Goal: Communication & Community: Answer question/provide support

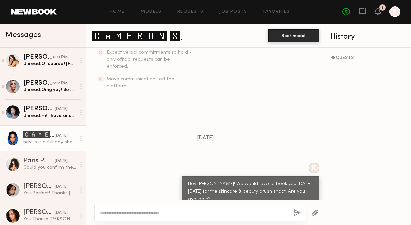
scroll to position [285, 0]
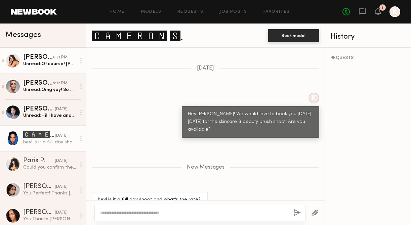
click at [36, 57] on div "[PERSON_NAME]" at bounding box center [38, 57] width 30 height 7
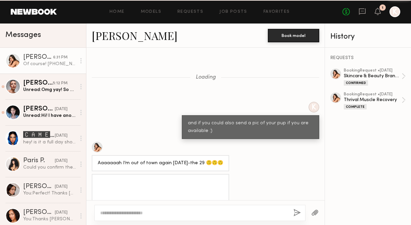
scroll to position [756, 0]
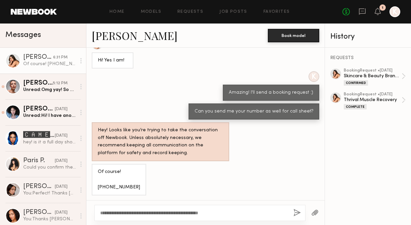
drag, startPoint x: 142, startPoint y: 213, endPoint x: 117, endPoint y: 213, distance: 25.5
click at [117, 213] on textarea "**********" at bounding box center [194, 213] width 188 height 7
type textarea "**********"
click at [299, 211] on button "button" at bounding box center [296, 213] width 7 height 8
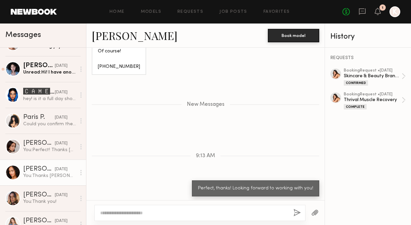
scroll to position [44, 0]
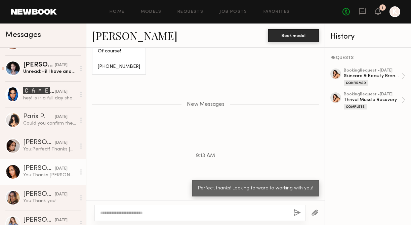
click at [52, 180] on link "[PERSON_NAME] [DATE] You: Thanks [PERSON_NAME]!!" at bounding box center [43, 172] width 86 height 26
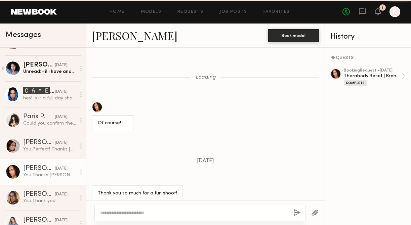
scroll to position [711, 0]
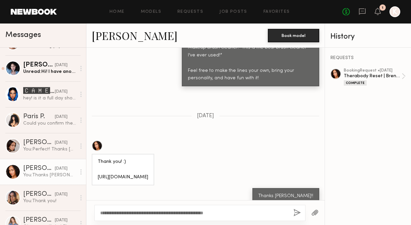
drag, startPoint x: 213, startPoint y: 212, endPoint x: 197, endPoint y: 212, distance: 16.8
click at [197, 212] on textarea "**********" at bounding box center [194, 213] width 188 height 7
type textarea "**********"
click at [295, 212] on button "button" at bounding box center [296, 213] width 7 height 8
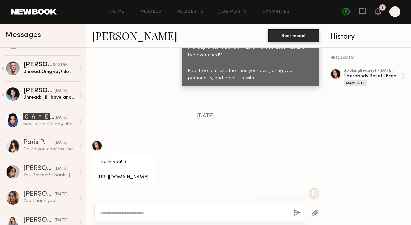
scroll to position [0, 0]
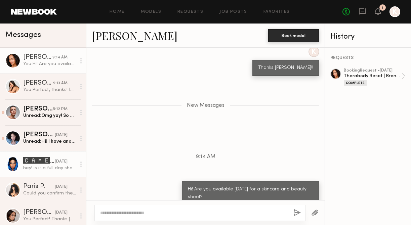
click at [62, 154] on link "🅲🅰🅼🅴🆁🅾🅽 🆂. [DATE] hey! is it a full day shoot and what’s the rate?!" at bounding box center [43, 164] width 86 height 26
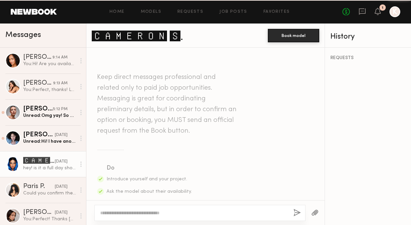
scroll to position [234, 0]
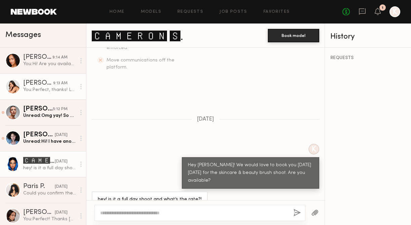
click at [54, 88] on div "You: Perfect, thanks! Looking forward to working with you!" at bounding box center [49, 90] width 53 height 6
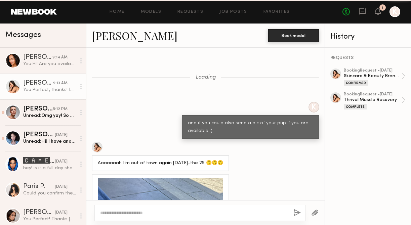
scroll to position [839, 0]
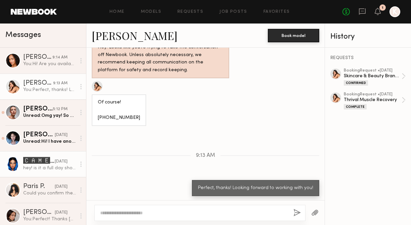
click at [60, 169] on div "hey! is it a full day shoot and what’s the rate?!" at bounding box center [49, 168] width 53 height 6
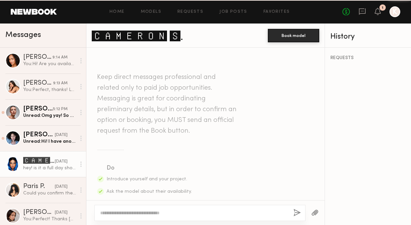
scroll to position [234, 0]
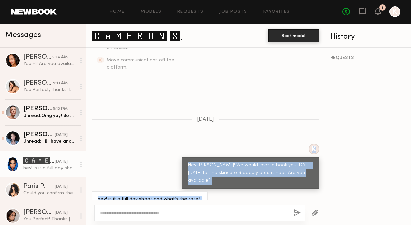
drag, startPoint x: 198, startPoint y: 186, endPoint x: 166, endPoint y: 135, distance: 60.1
click at [166, 135] on div "Keep direct messages professional and related only to paid job opportunities. M…" at bounding box center [205, 124] width 238 height 153
copy div "K Hey [PERSON_NAME]! We would love to book you [DATE][DATE] for the skincare & …"
click at [256, 192] on div "hey! is it a full day shoot and what’s the rate?!" at bounding box center [205, 200] width 238 height 16
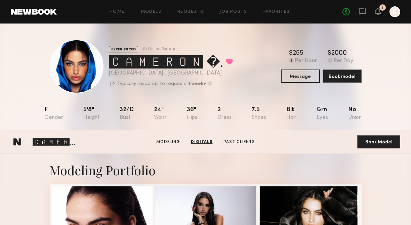
scroll to position [1040, 0]
